Goal: Obtain resource: Obtain resource

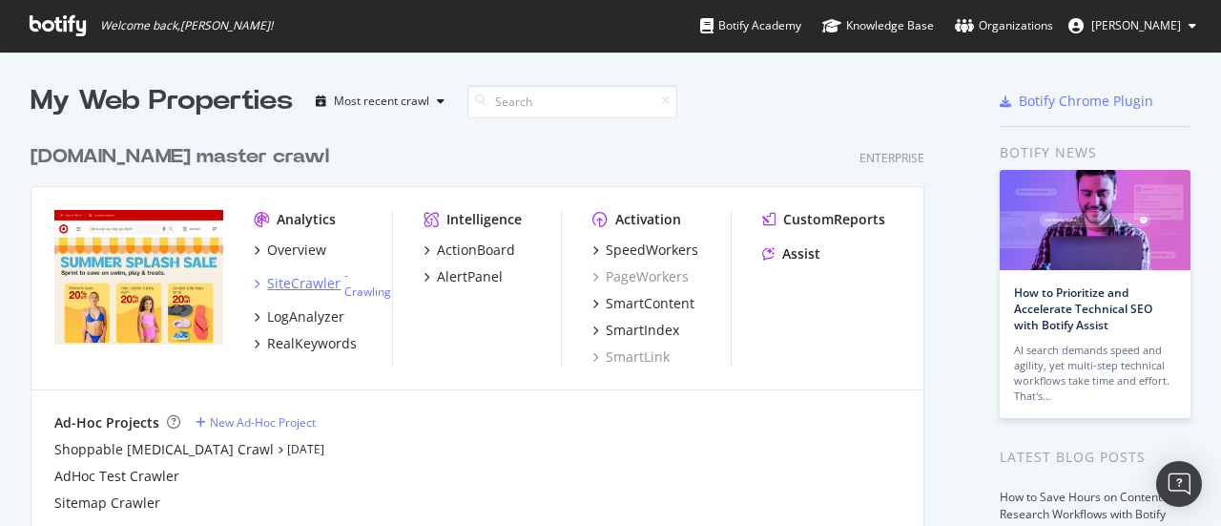
click at [295, 280] on div "SiteCrawler" at bounding box center [303, 283] width 73 height 19
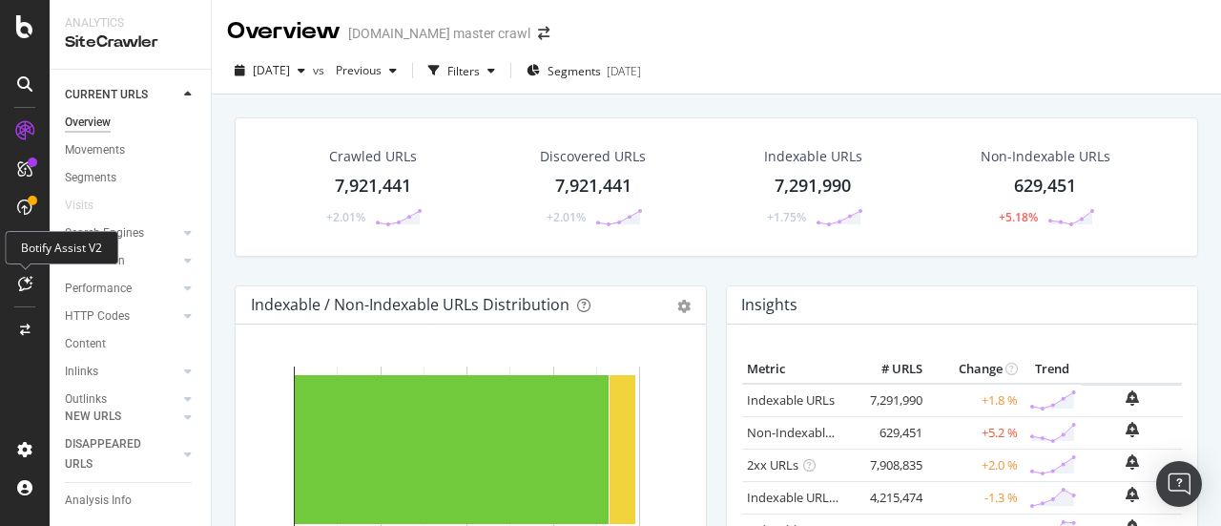
click at [29, 291] on div at bounding box center [25, 283] width 31 height 31
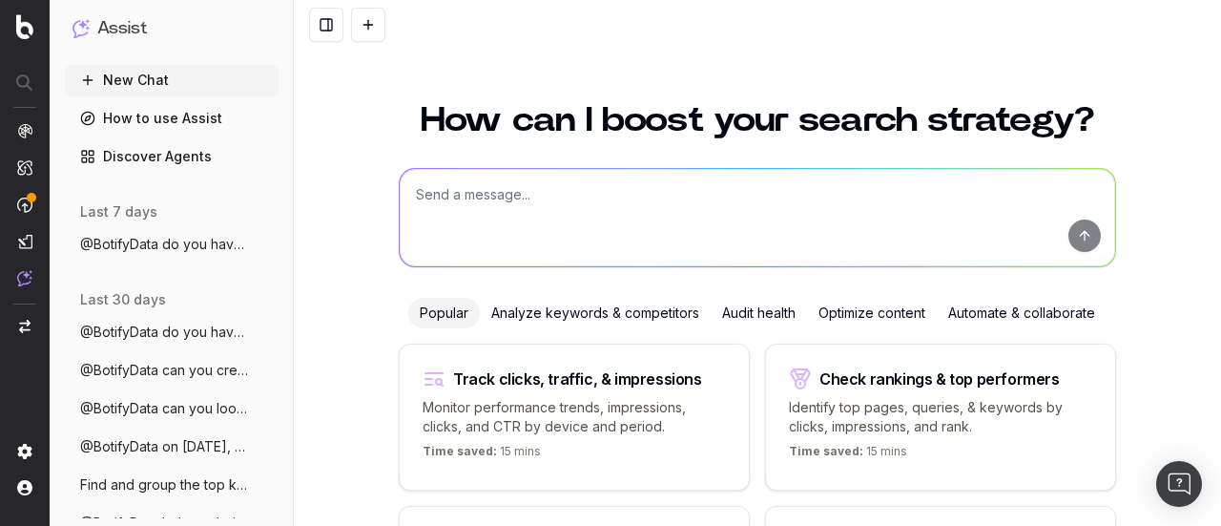
click at [428, 184] on textarea at bounding box center [758, 217] width 716 height 97
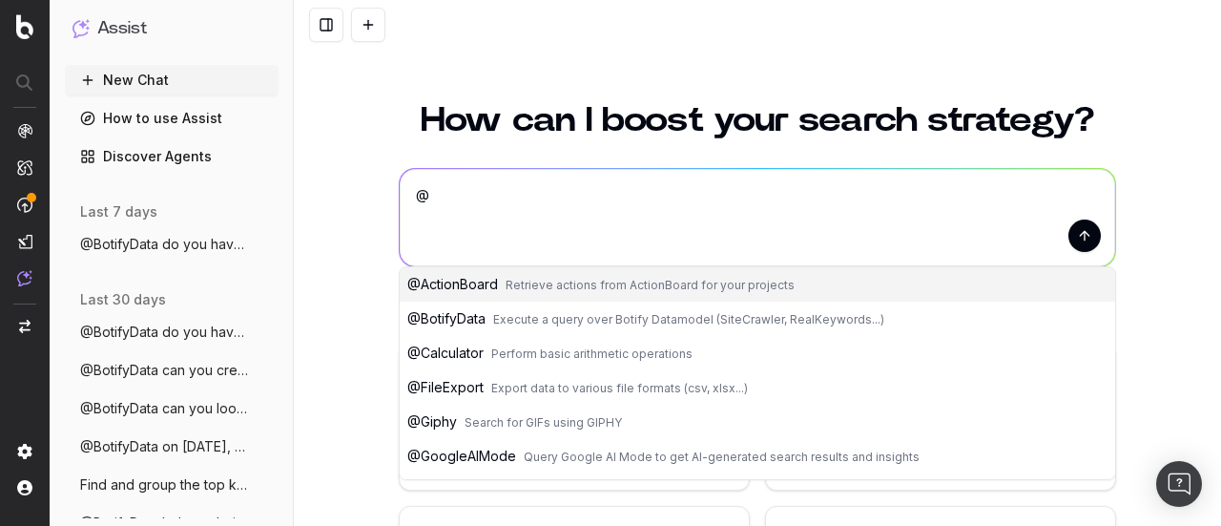
click at [450, 308] on button "@ BotifyData Execute a query over Botify Datamodel (SiteCrawler, RealKeywords..…" at bounding box center [758, 319] width 716 height 34
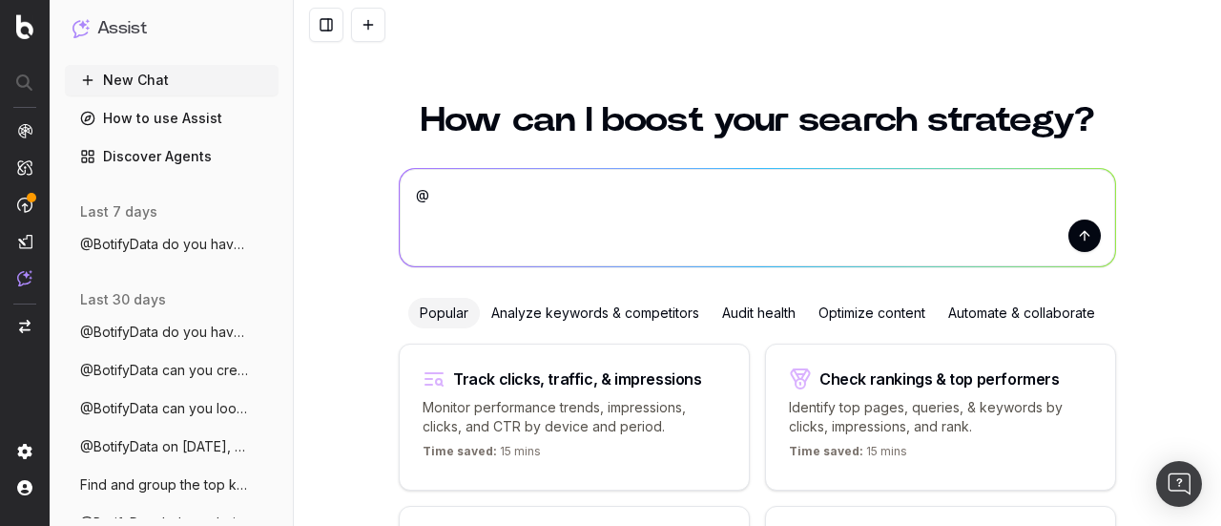
click at [555, 195] on textarea "@BotifyData" at bounding box center [758, 217] width 716 height 97
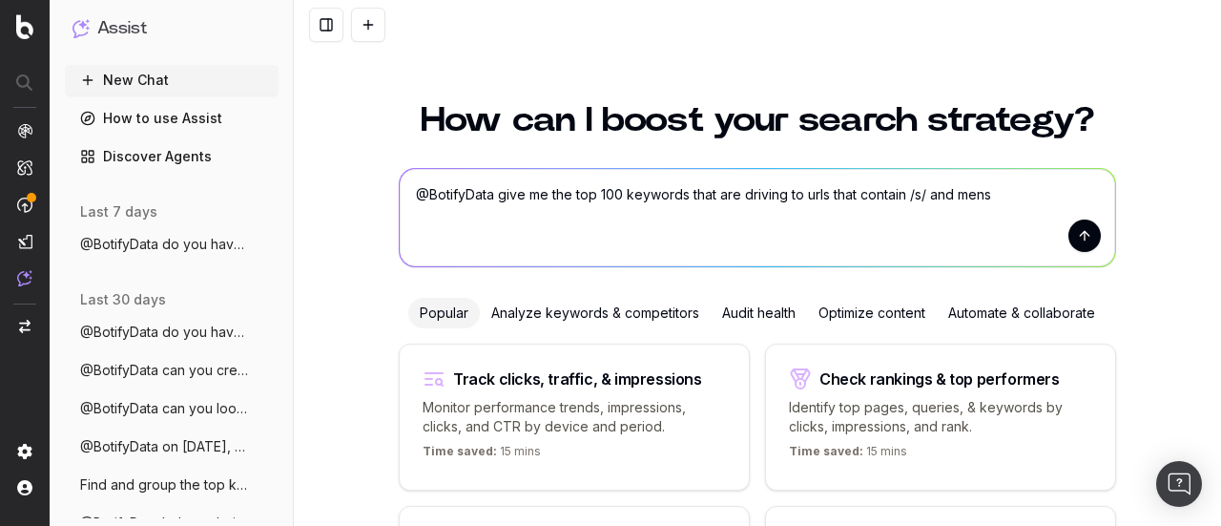
type textarea "@BotifyData give me the top 100 keywords that are driving to urls that contain …"
click at [1087, 232] on button "submit" at bounding box center [1085, 235] width 32 height 32
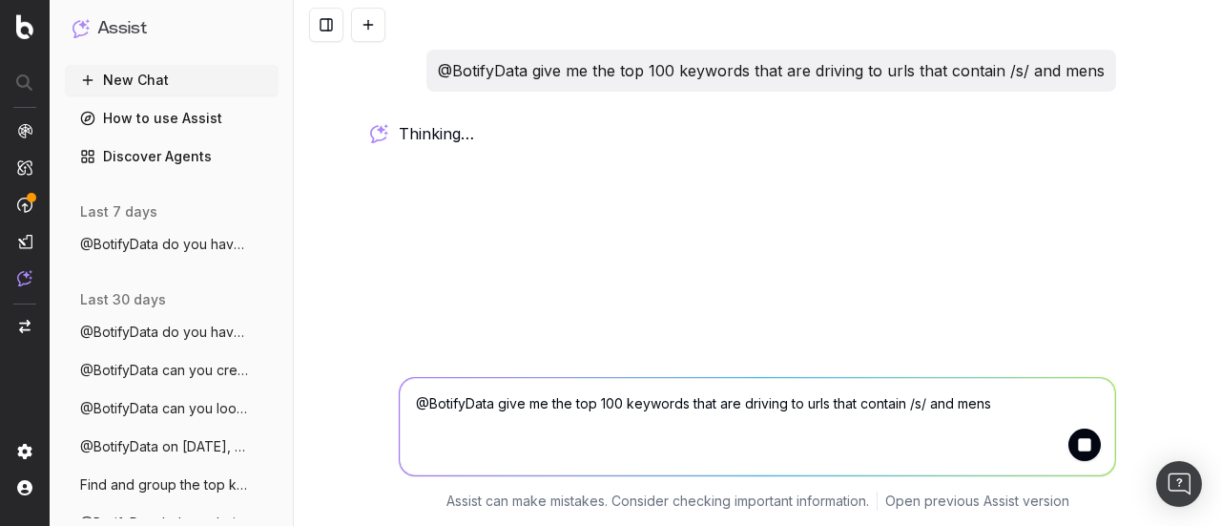
drag, startPoint x: 1087, startPoint y: 232, endPoint x: 844, endPoint y: 282, distance: 248.5
click at [844, 282] on div "@BotifyData give me the top 100 keywords that are driving to urls that contain …" at bounding box center [758, 263] width 928 height 526
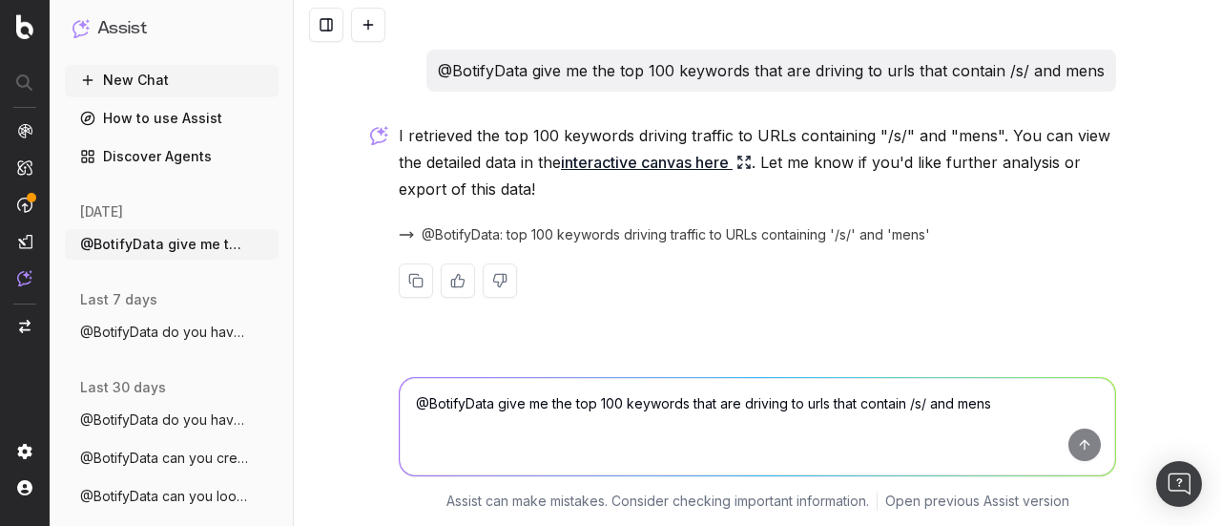
drag, startPoint x: 636, startPoint y: 336, endPoint x: 292, endPoint y: 388, distance: 347.5
click at [292, 388] on div "Assist New Chat How to use Assist Discover Agents today @BotifyData give me the…" at bounding box center [172, 263] width 244 height 526
click at [689, 163] on link "interactive canvas here" at bounding box center [656, 162] width 191 height 27
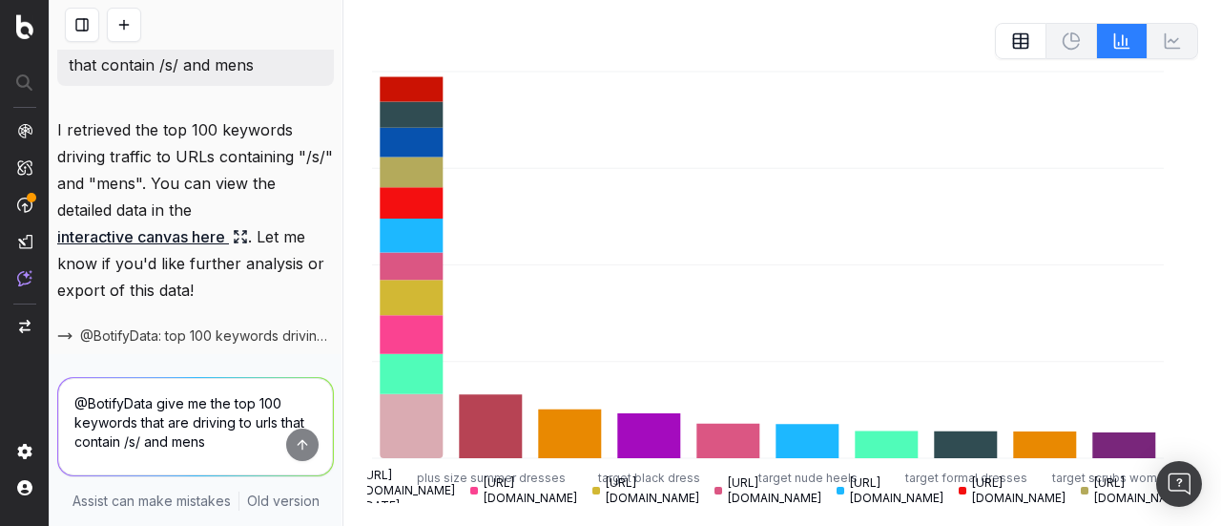
scroll to position [134, 0]
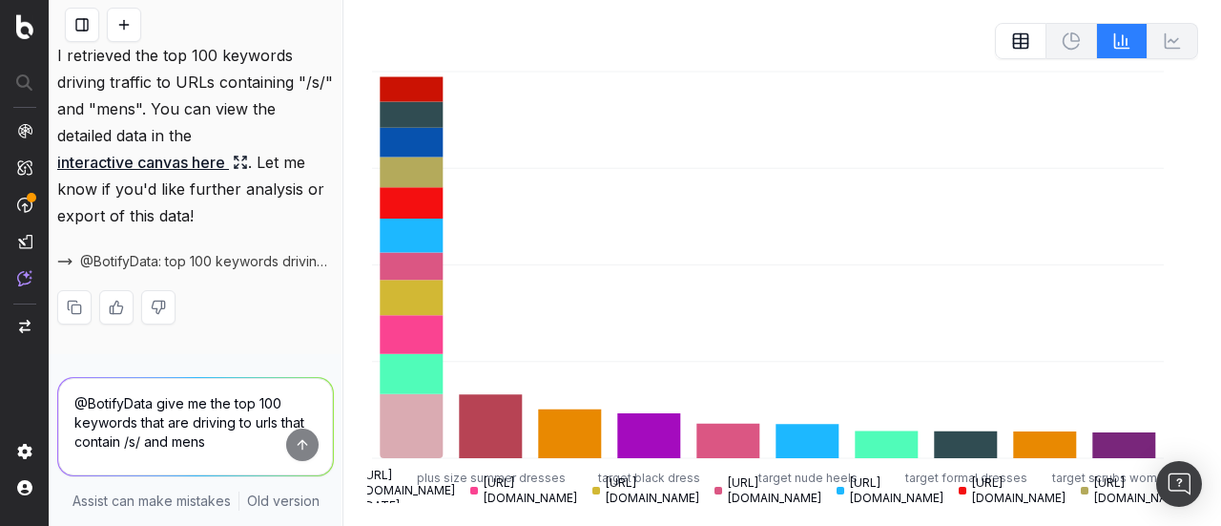
click at [189, 404] on textarea "@BotifyData give me the top 100 keywords that are driving to urls that contain …" at bounding box center [195, 426] width 275 height 97
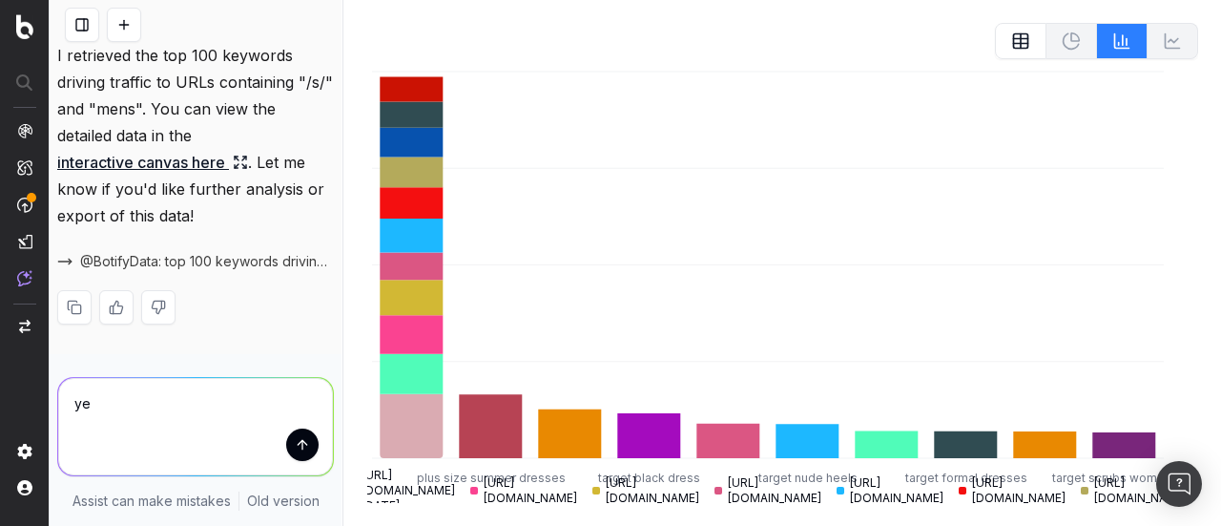
type textarea "y"
type textarea "b"
type textarea "y"
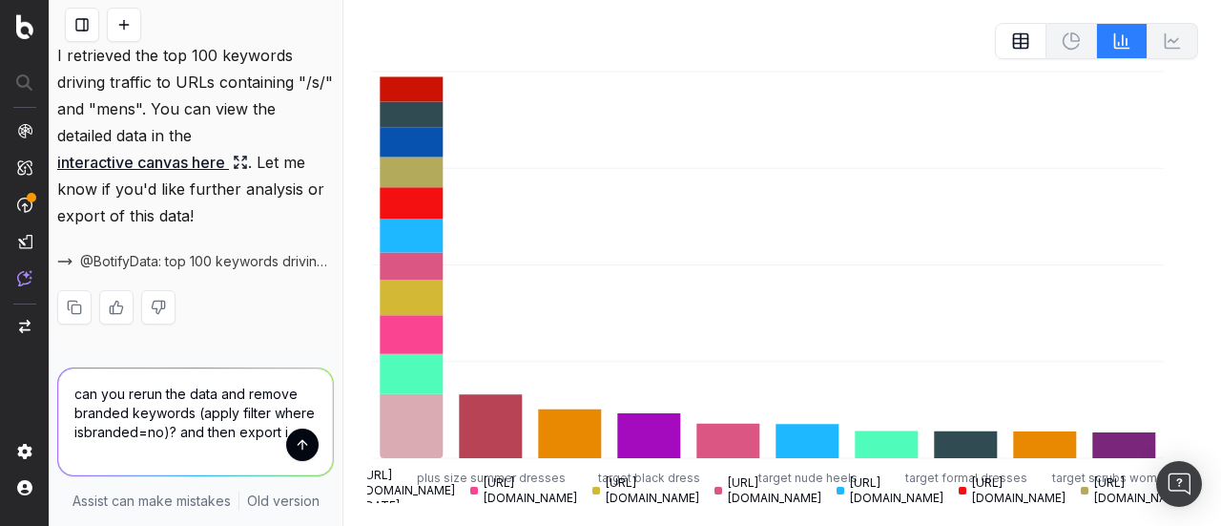
type textarea "can you rerun the data and remove branded keywords (apply filter where isbrande…"
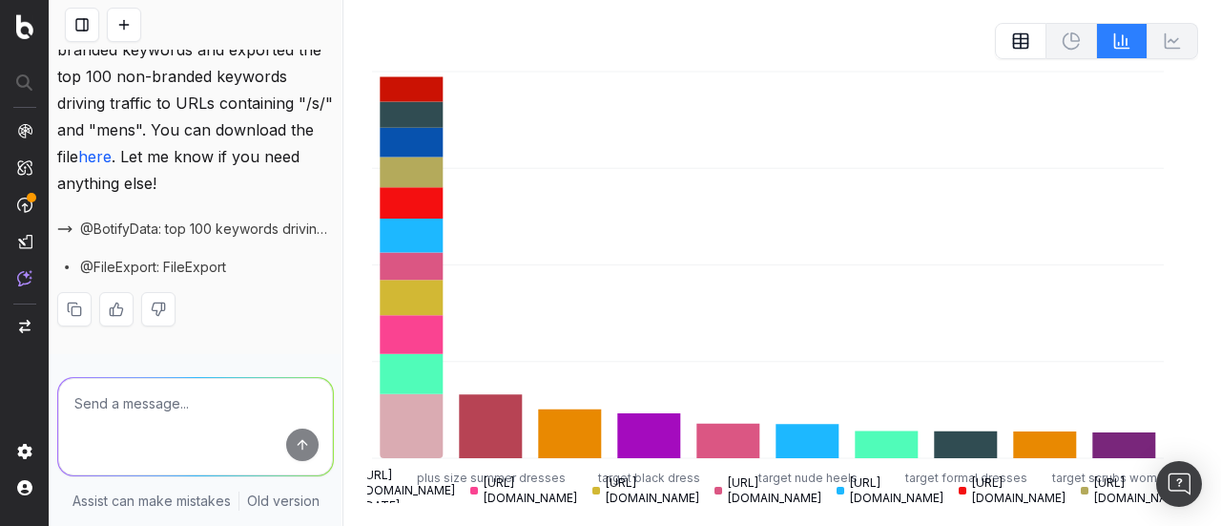
scroll to position [632, 0]
click at [112, 166] on link "here" at bounding box center [94, 156] width 33 height 19
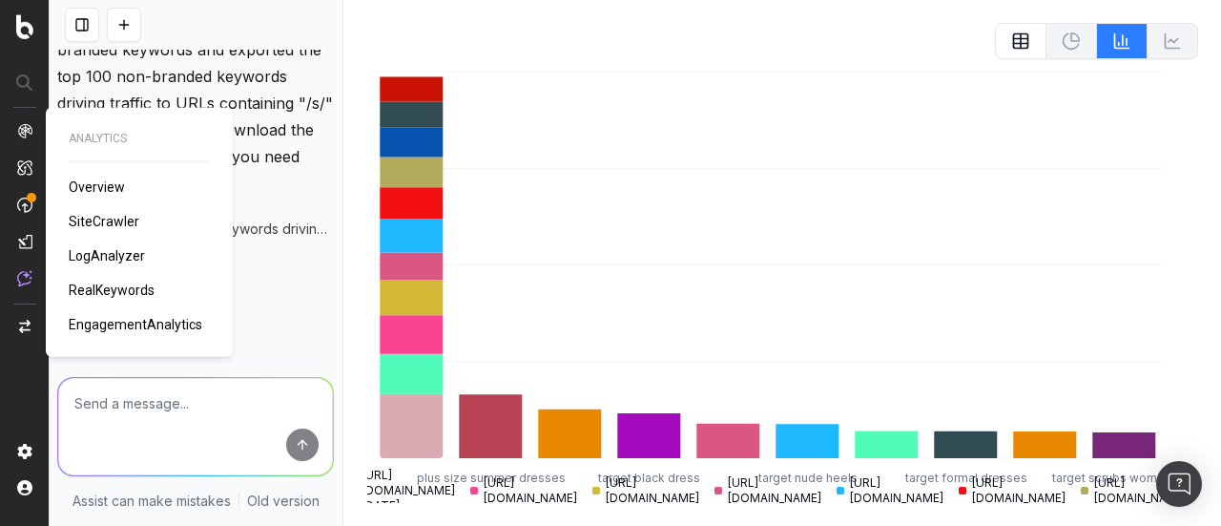
click at [97, 291] on span "RealKeywords" at bounding box center [112, 289] width 86 height 15
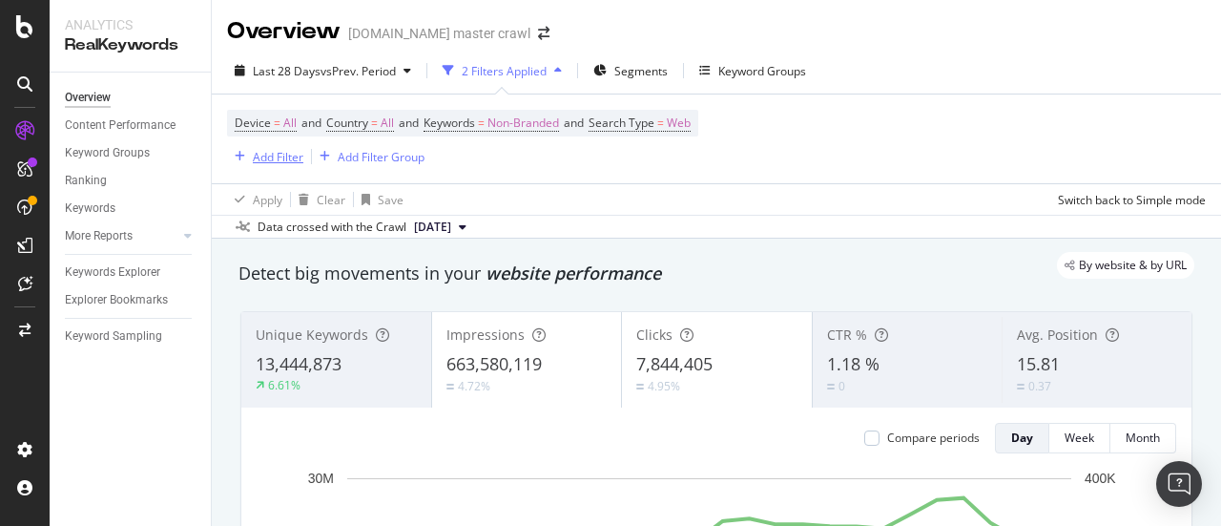
click at [270, 157] on div "Add Filter" at bounding box center [278, 157] width 51 height 16
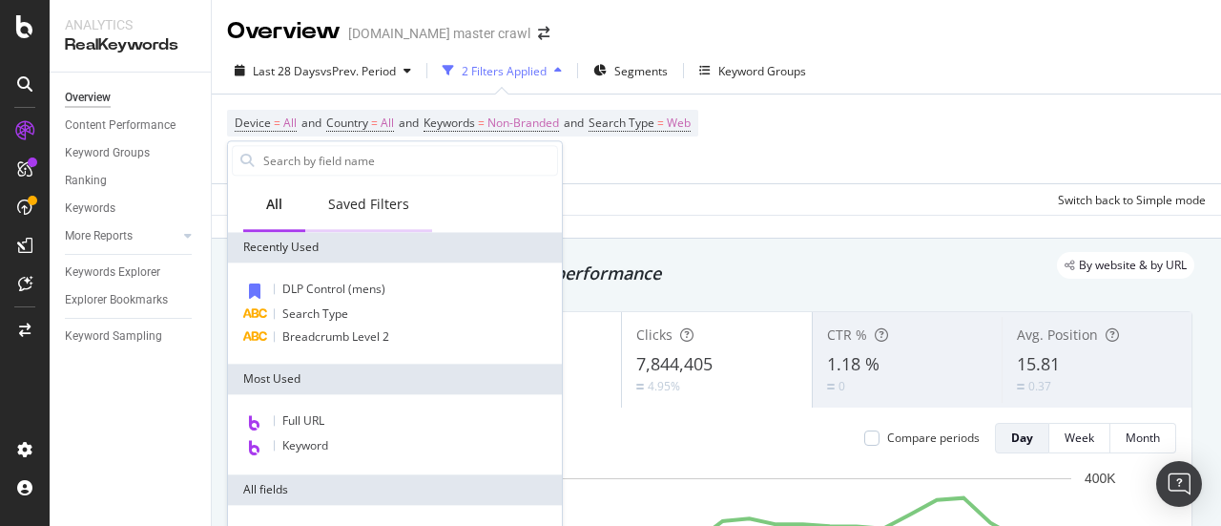
click at [375, 199] on div "Saved Filters" at bounding box center [368, 204] width 81 height 19
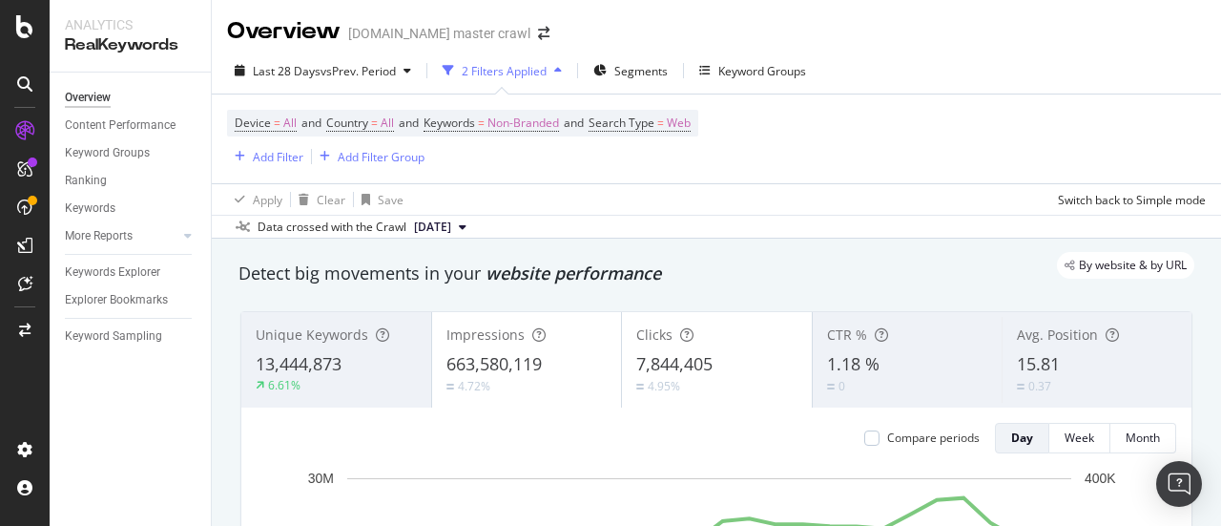
click at [620, 165] on div "Device = All and Country = All and Keywords = Non-Branded and Search Type = Web…" at bounding box center [462, 139] width 471 height 58
click at [285, 163] on div "Add Filter" at bounding box center [278, 157] width 51 height 16
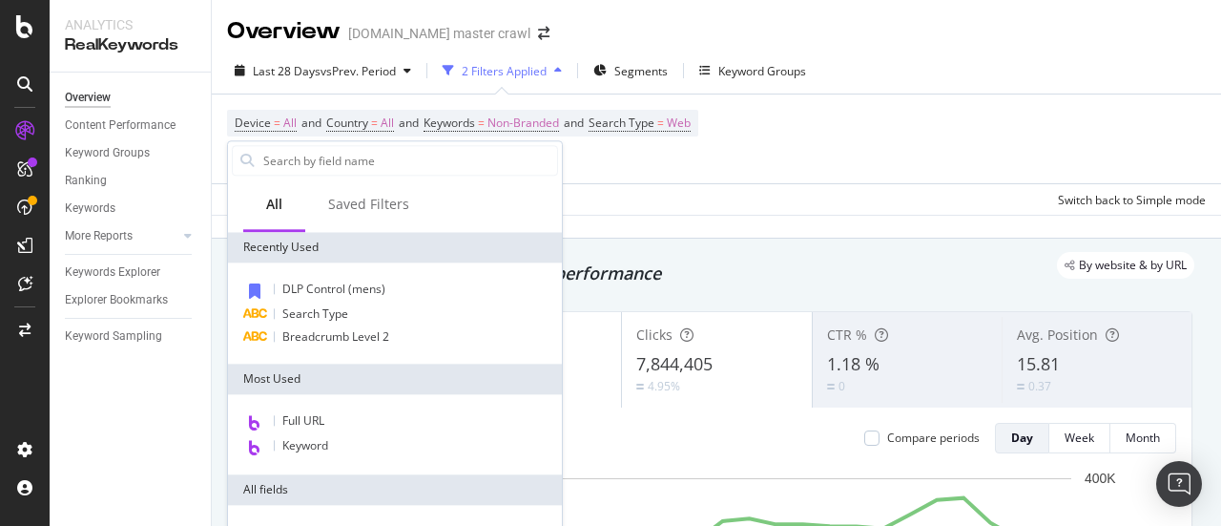
click at [636, 199] on div "Apply Clear Save Switch back to Simple mode" at bounding box center [717, 198] width 1010 height 31
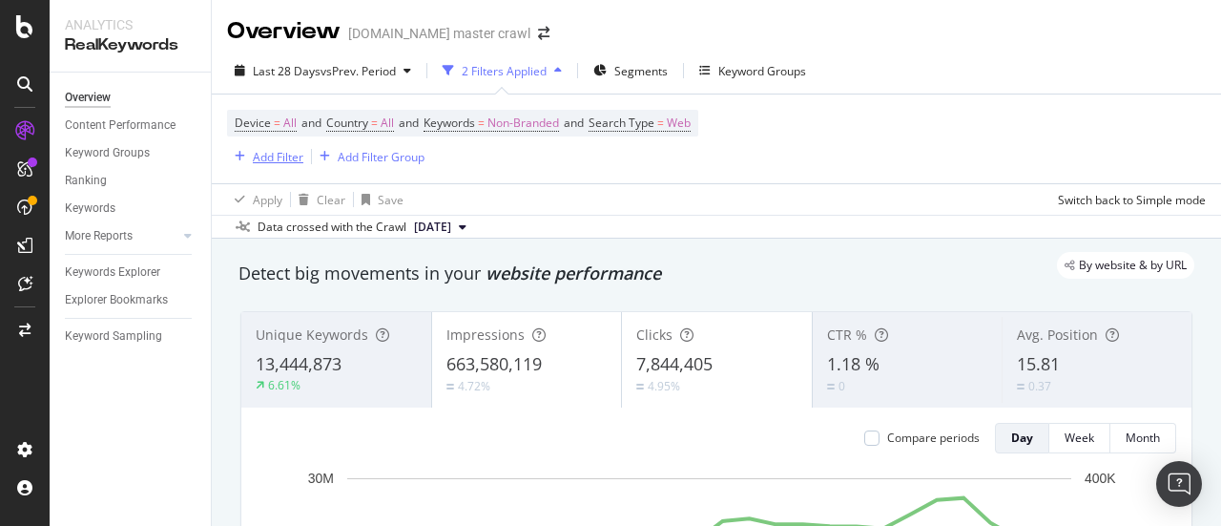
click at [281, 156] on div "Add Filter" at bounding box center [278, 157] width 51 height 16
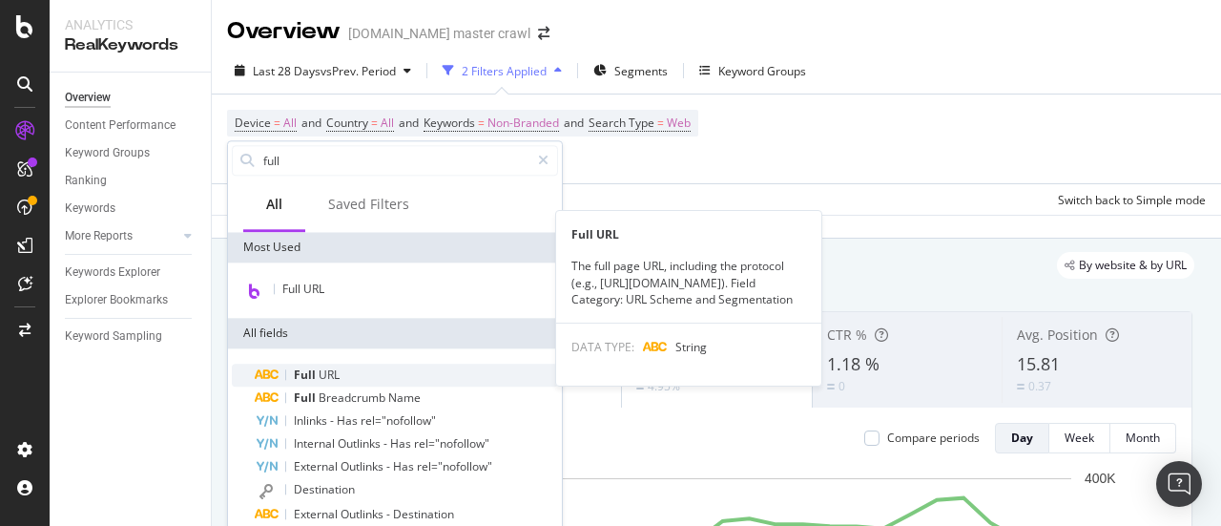
type input "full"
click at [311, 371] on span "Full" at bounding box center [306, 374] width 25 height 16
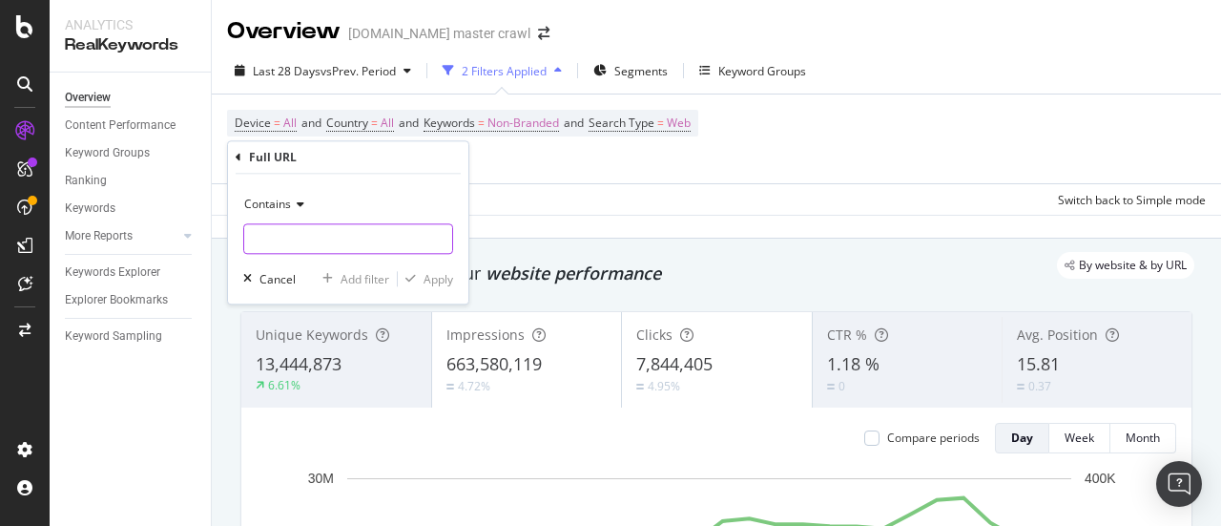
click at [330, 242] on input "text" at bounding box center [348, 238] width 208 height 31
type input "/s/"
click at [362, 277] on div "Add filter" at bounding box center [365, 279] width 49 height 16
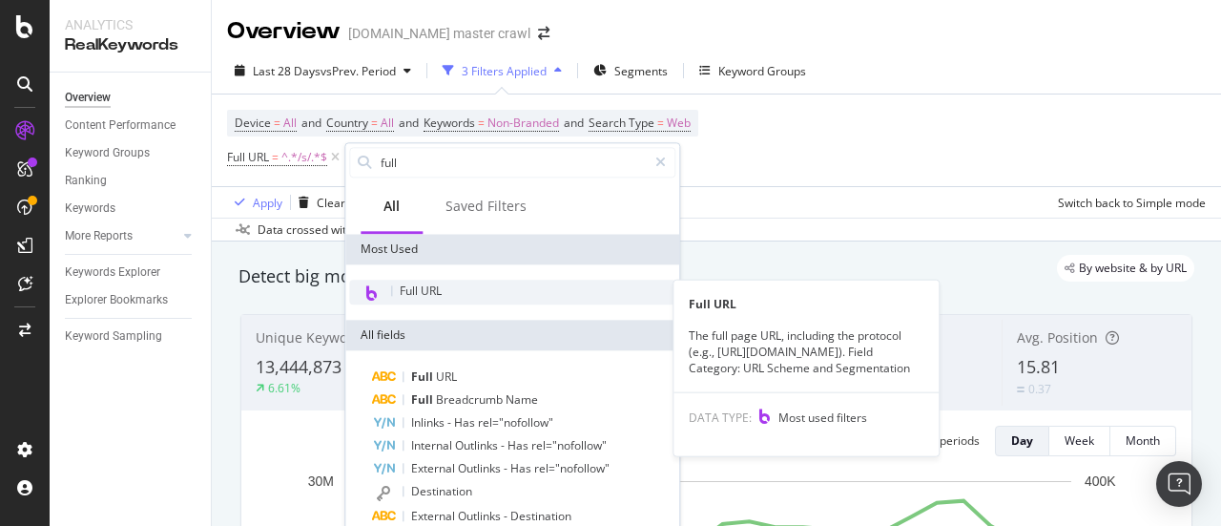
click at [464, 287] on div "Full URL" at bounding box center [512, 292] width 326 height 25
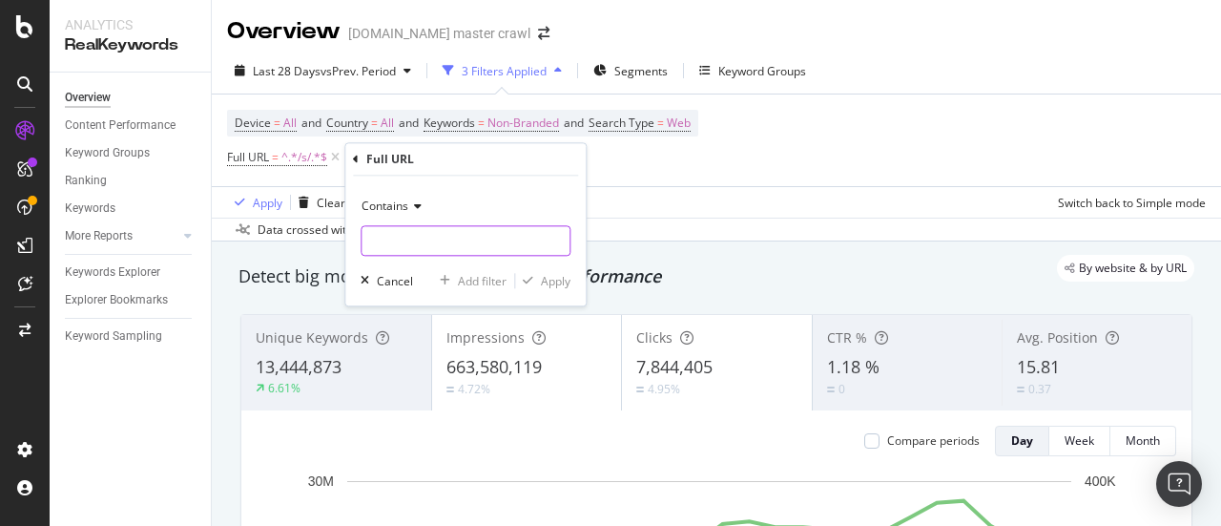
click at [438, 249] on input "text" at bounding box center [466, 240] width 208 height 31
type input "mens"
click at [541, 277] on div "Apply" at bounding box center [556, 281] width 30 height 16
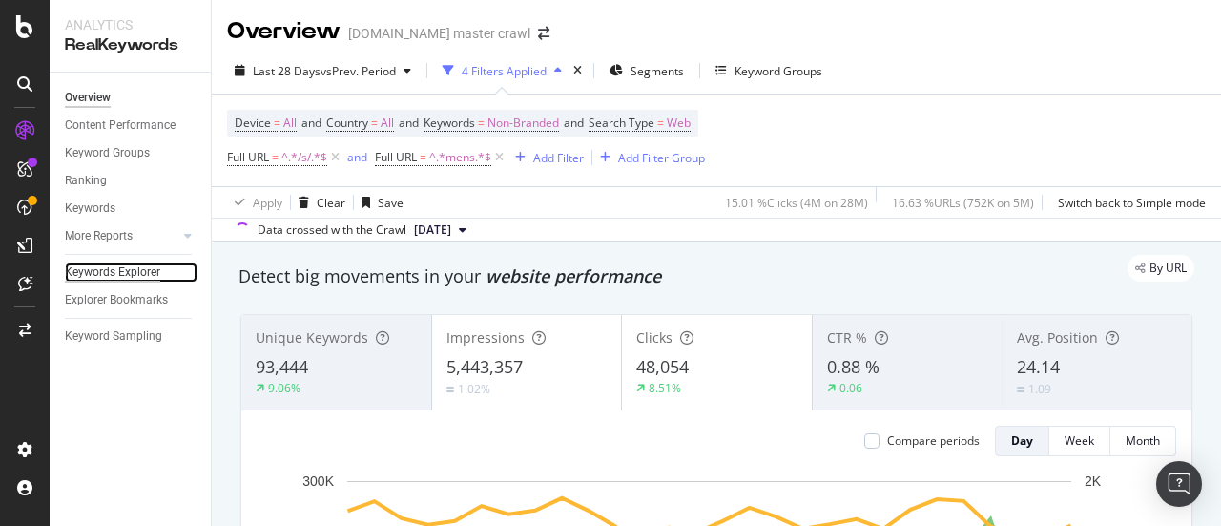
click at [128, 268] on div "Keywords Explorer" at bounding box center [112, 272] width 95 height 20
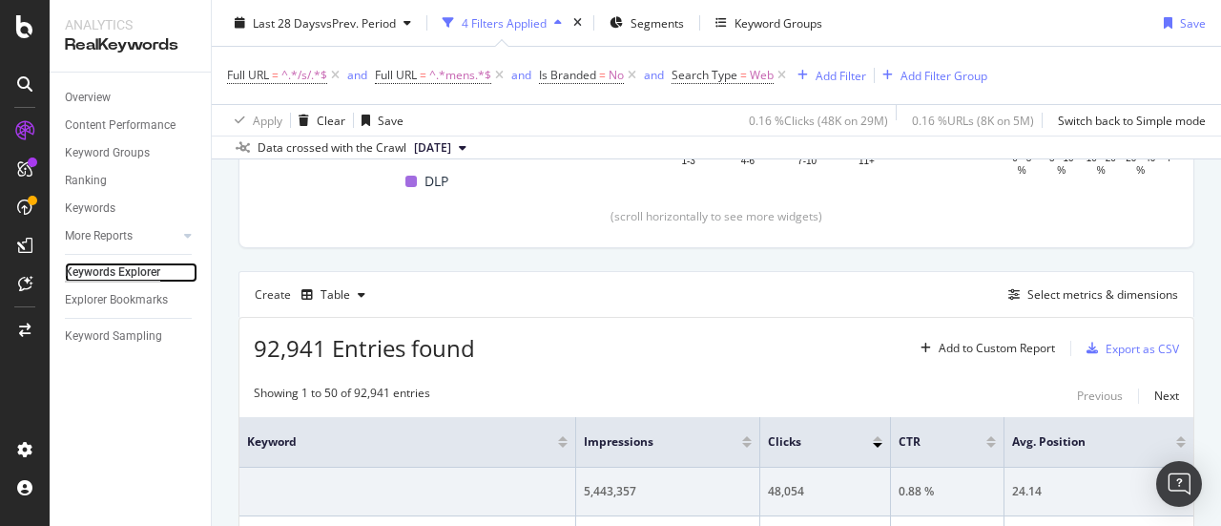
scroll to position [413, 0]
click at [1115, 342] on div "Export as CSV" at bounding box center [1142, 348] width 73 height 16
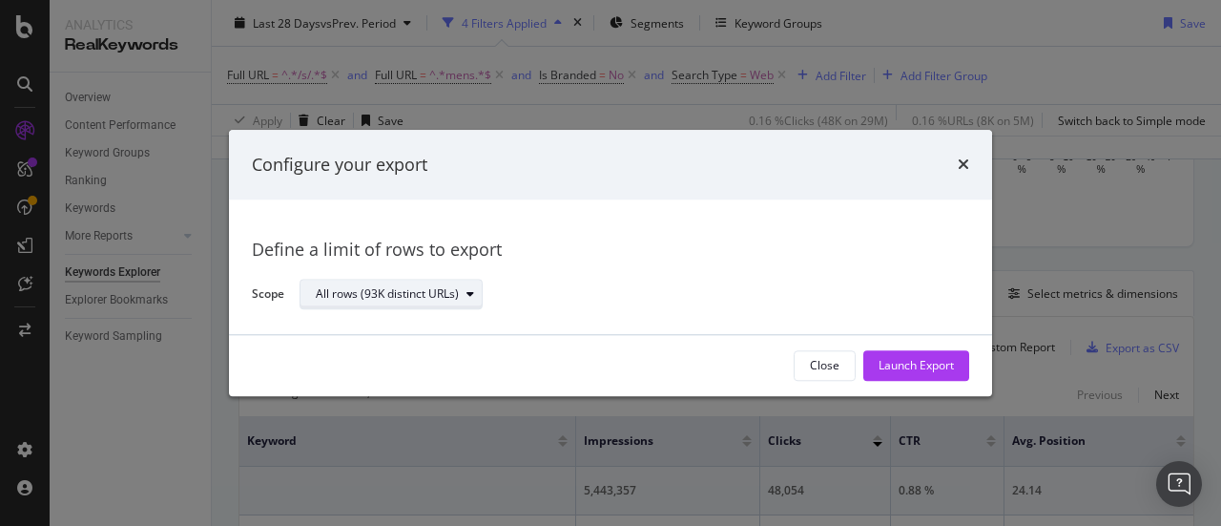
click at [442, 289] on div "All rows (93K distinct URLs)" at bounding box center [387, 294] width 143 height 11
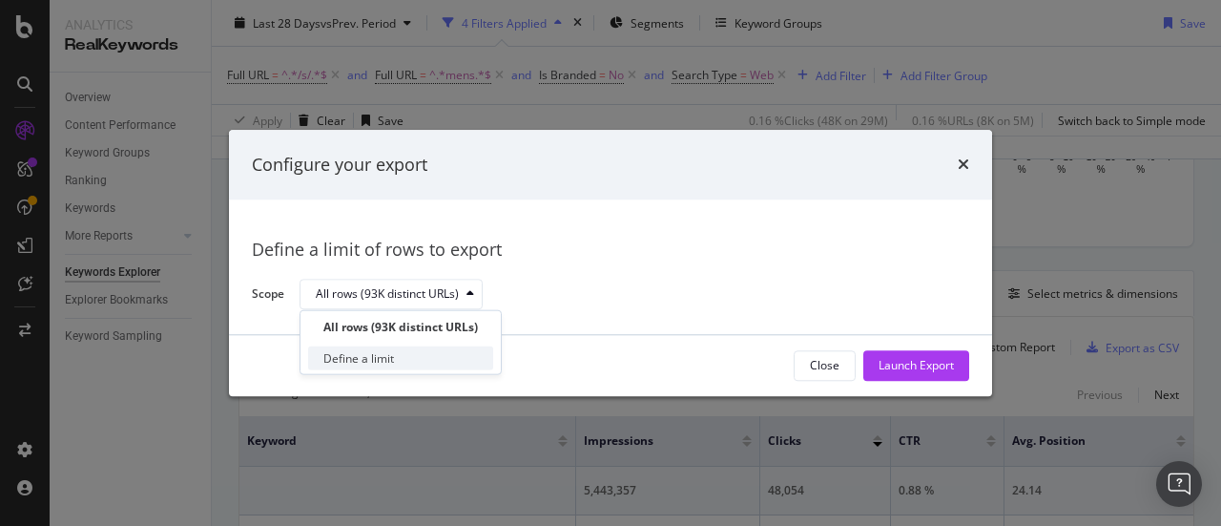
click at [368, 364] on div "Define a limit" at bounding box center [359, 358] width 71 height 16
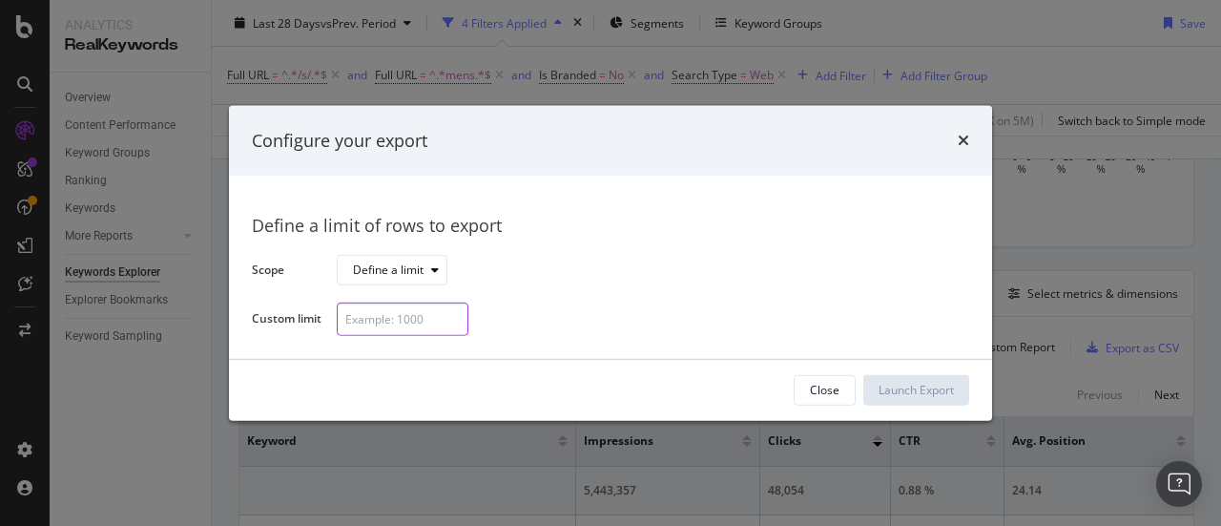
click at [385, 321] on input "modal" at bounding box center [403, 319] width 132 height 33
type input "1"
type input "500"
click at [895, 386] on div "Launch Export" at bounding box center [916, 390] width 75 height 16
